Goal: Information Seeking & Learning: Check status

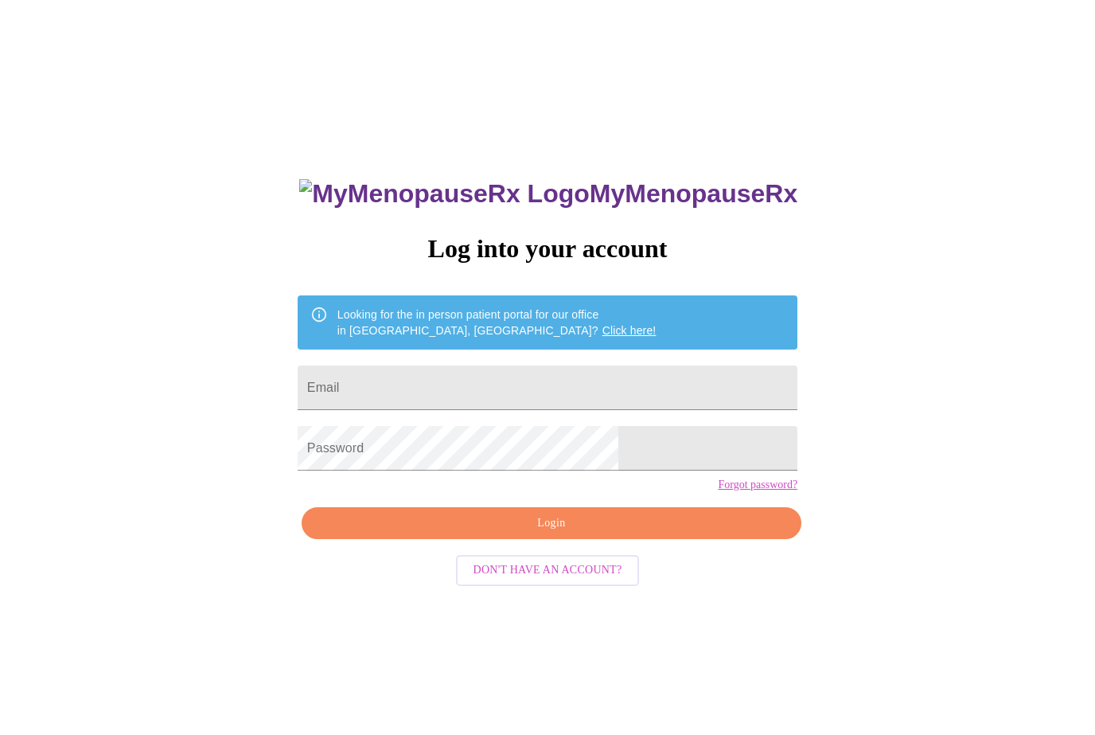
type input "[EMAIL_ADDRESS][DOMAIN_NAME]"
click at [547, 545] on div "MyMenopauseRx Log into your account Looking for the in person patient portal fo…" at bounding box center [548, 521] width 532 height 735
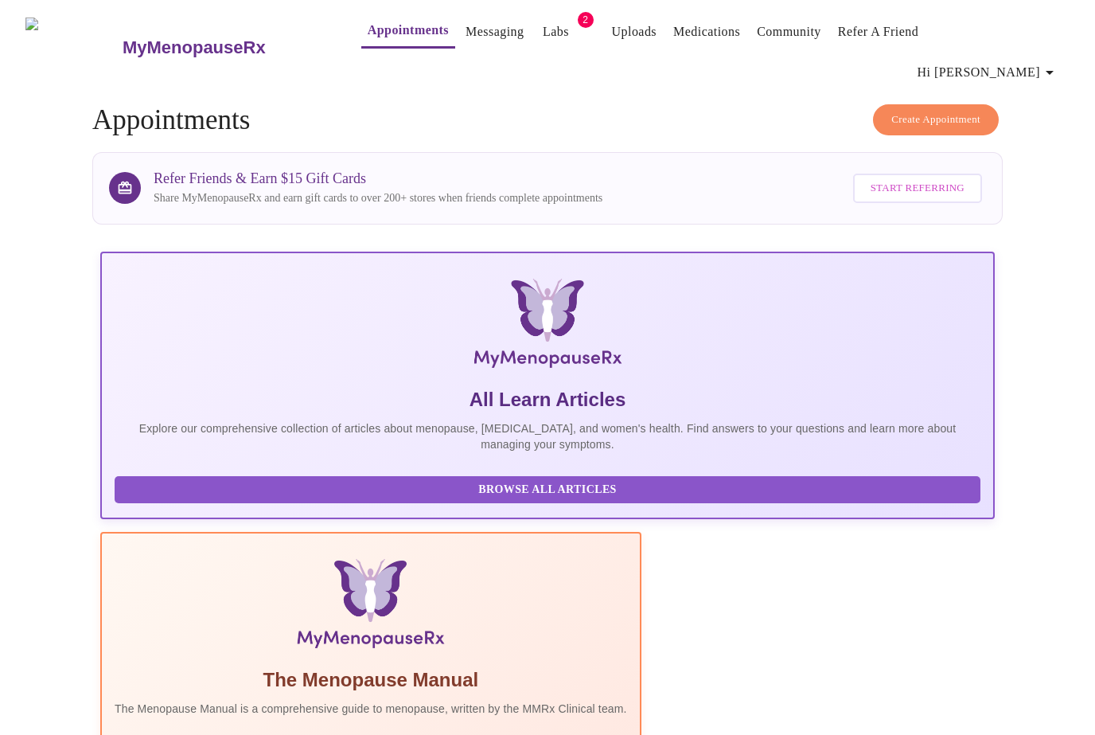
click at [1028, 61] on span "Hi [PERSON_NAME]" at bounding box center [989, 72] width 142 height 22
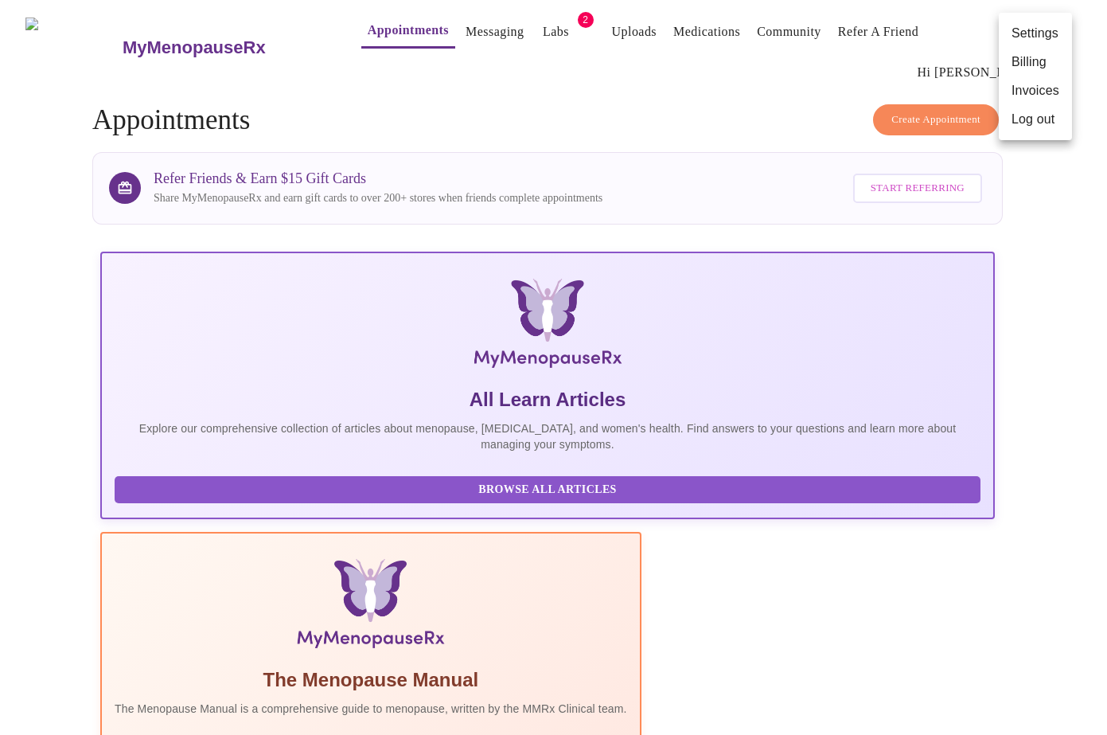
click at [516, 38] on div at bounding box center [553, 367] width 1107 height 735
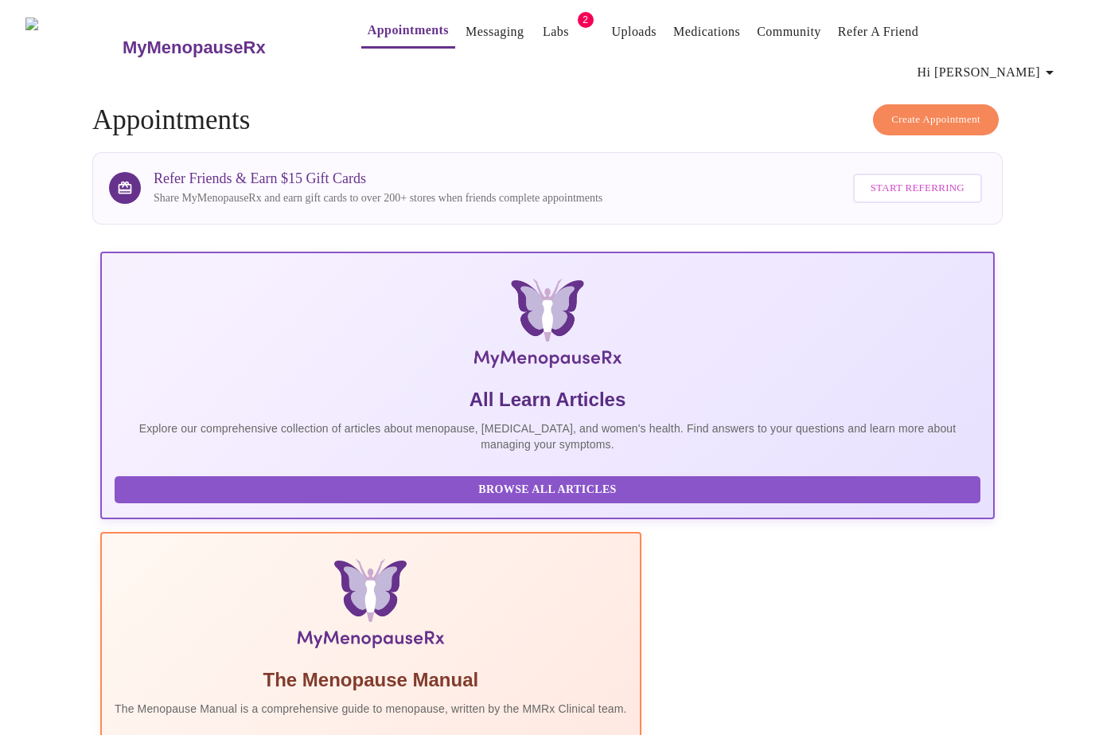
click at [543, 33] on link "Labs" at bounding box center [556, 32] width 26 height 22
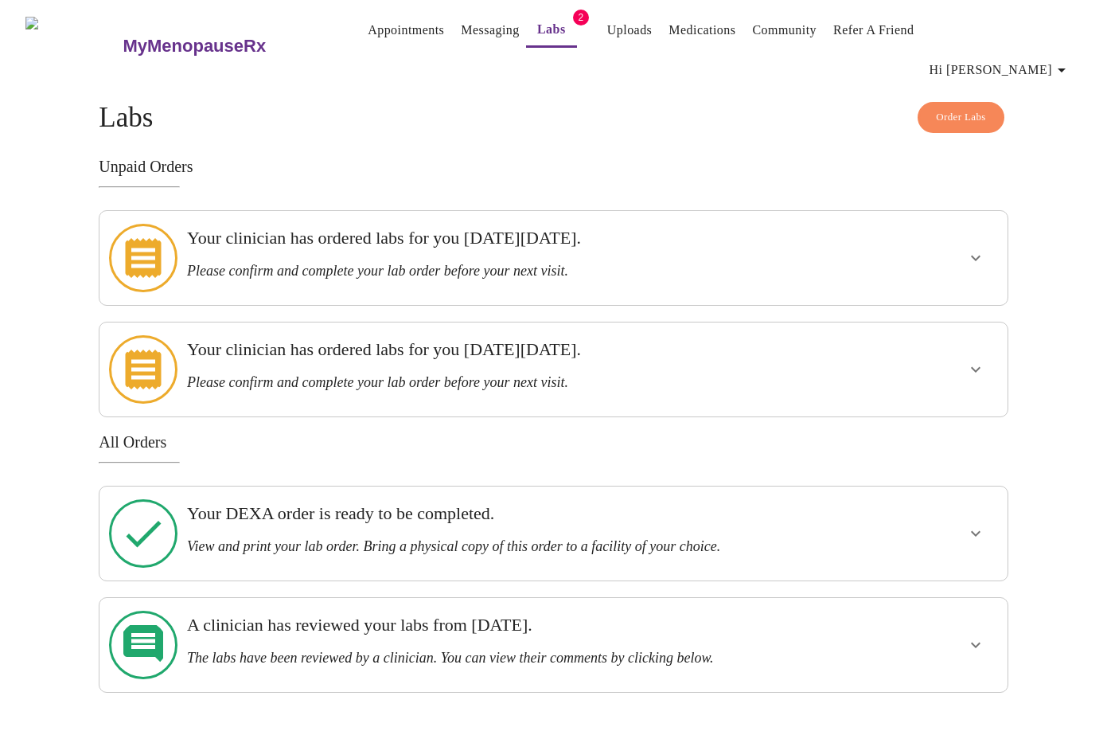
click at [679, 614] on div "A clinician has reviewed your labs from [DATE]. The labs have been reviewed by …" at bounding box center [510, 640] width 646 height 52
click at [968, 635] on icon "show more" at bounding box center [975, 644] width 19 height 19
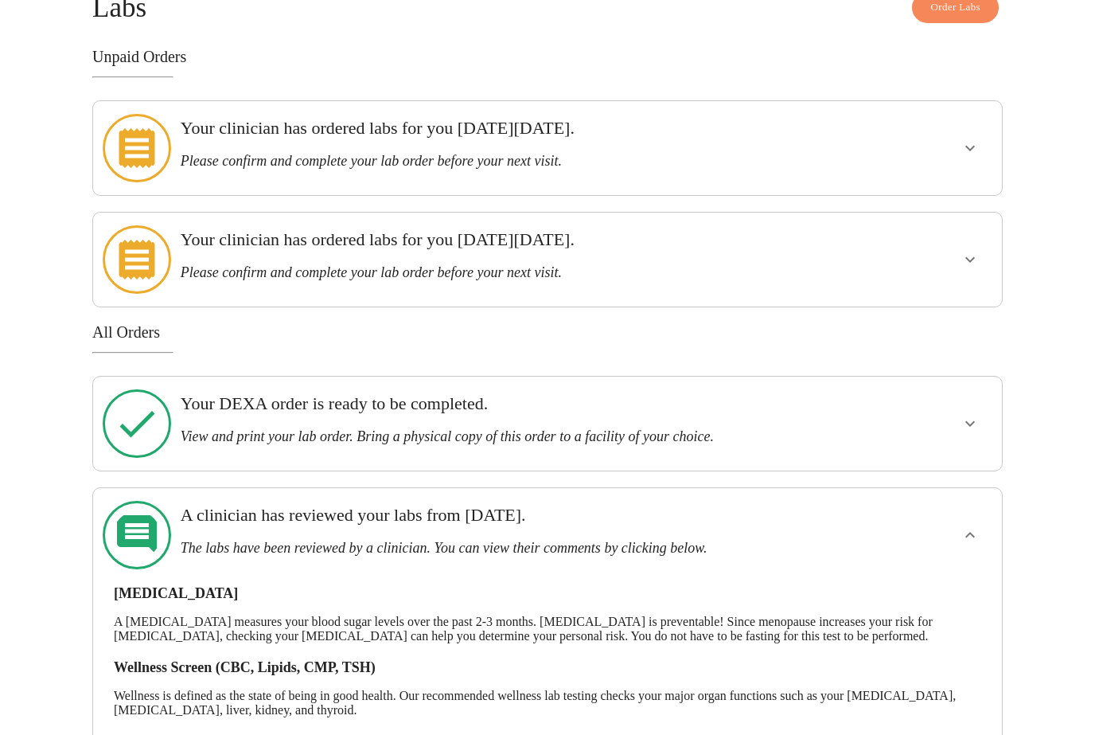
scroll to position [113, 0]
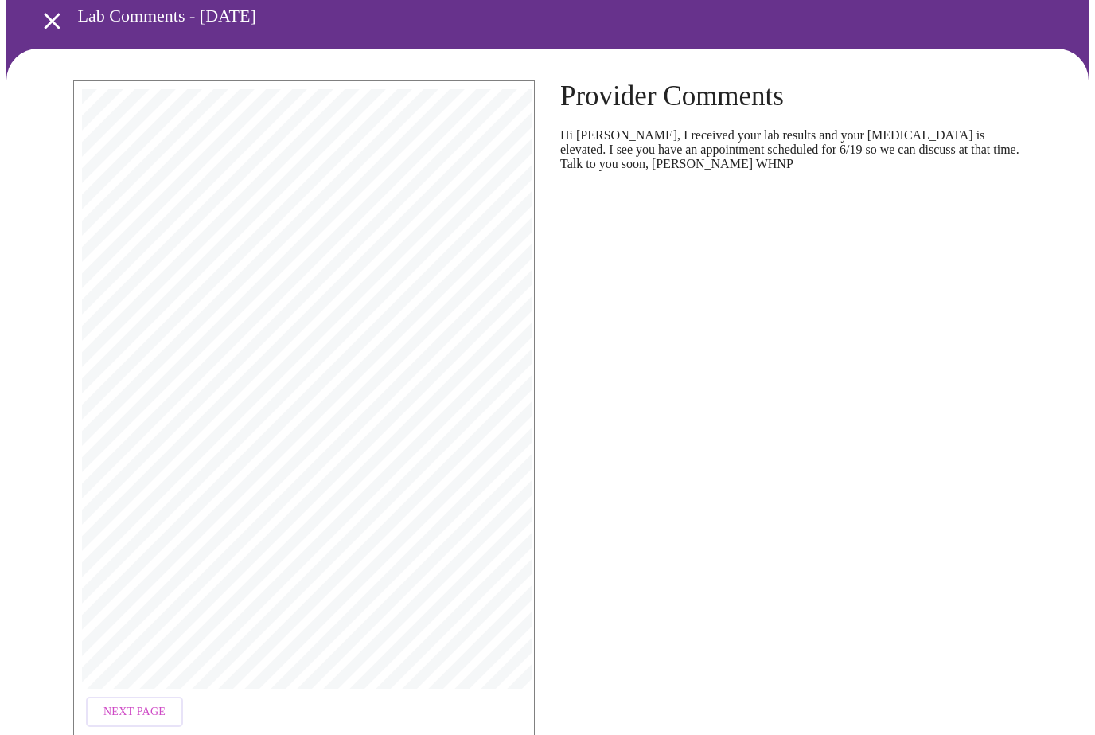
scroll to position [150, 0]
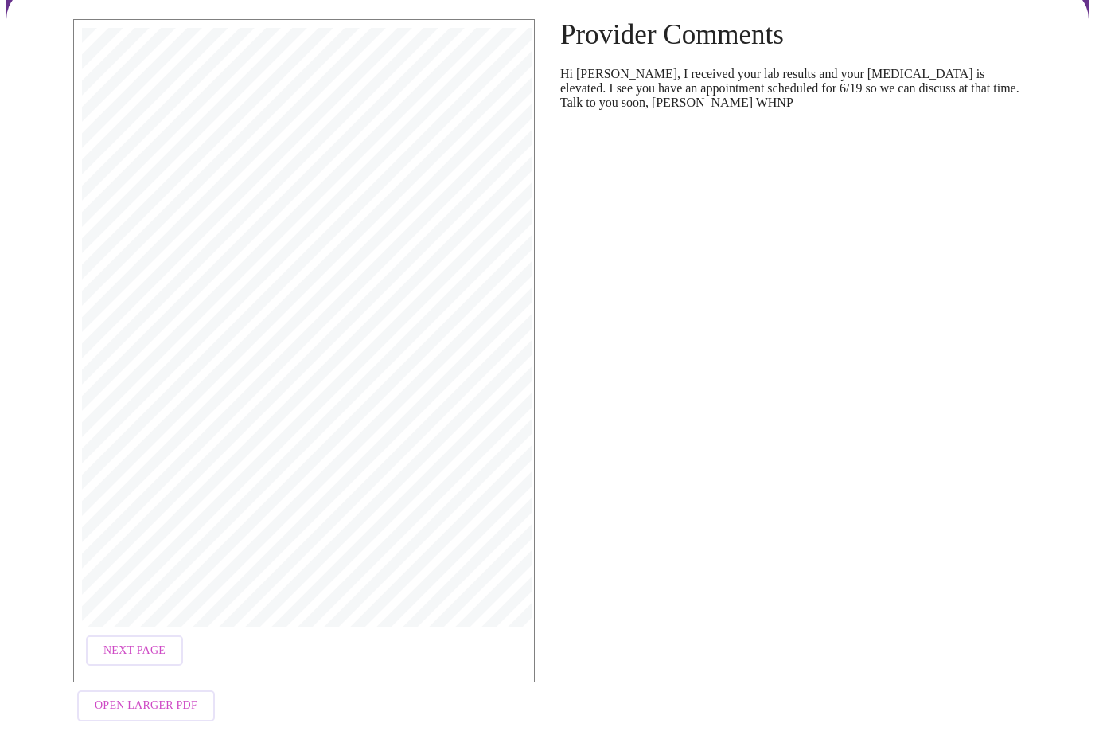
click at [137, 696] on span "Open Larger PDF" at bounding box center [146, 706] width 103 height 20
